Goal: Transaction & Acquisition: Obtain resource

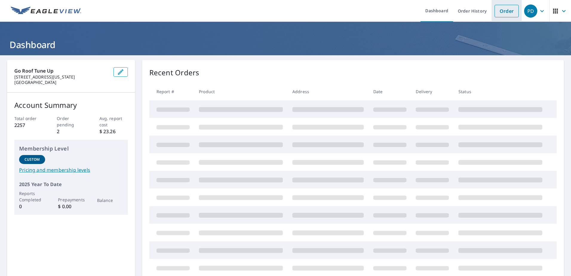
click at [509, 13] on link "Order" at bounding box center [507, 11] width 24 height 13
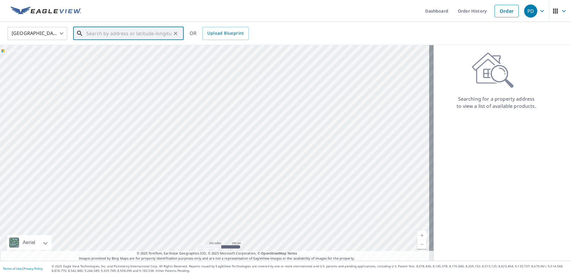
paste input "[STREET_ADDRESS][PERSON_NAME]"
click at [101, 56] on p "[PERSON_NAME], IL 60429" at bounding box center [132, 57] width 94 height 6
type input "[STREET_ADDRESS][PERSON_NAME]"
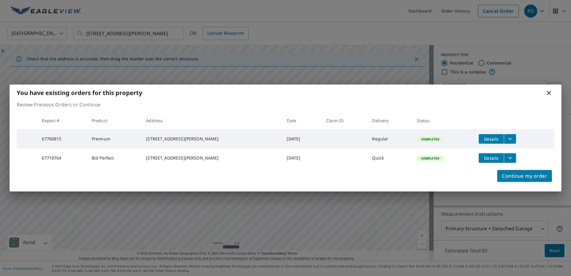
click at [416, 233] on div "You have existing orders for this property Review Previous Orders or Continue R…" at bounding box center [285, 138] width 571 height 276
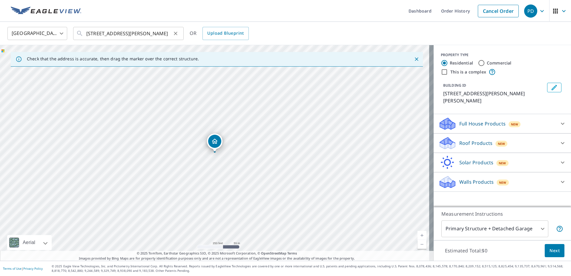
click at [175, 32] on icon "Clear" at bounding box center [176, 33] width 6 height 6
paste input "[STREET_ADDRESS][PERSON_NAME]"
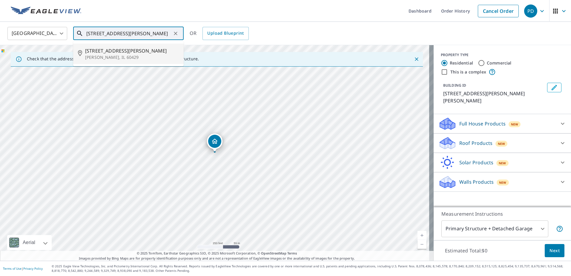
click at [95, 52] on span "[STREET_ADDRESS][PERSON_NAME]" at bounding box center [132, 50] width 94 height 7
type input "[STREET_ADDRESS][PERSON_NAME]"
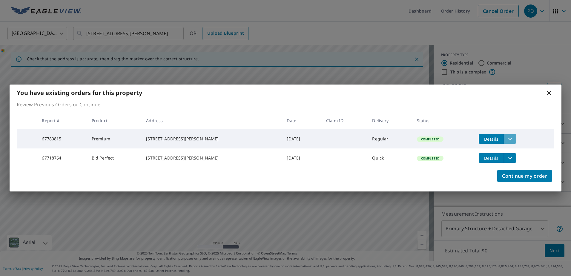
click at [507, 137] on icon "filesDropdownBtn-67780815" at bounding box center [510, 138] width 7 height 7
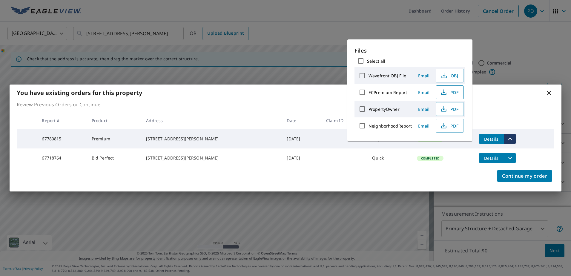
click at [444, 92] on icon "button" at bounding box center [443, 91] width 3 height 4
